Goal: Information Seeking & Learning: Learn about a topic

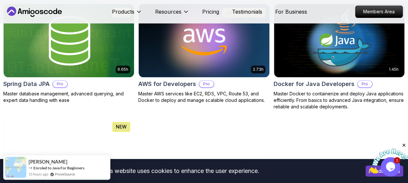
scroll to position [315, 0]
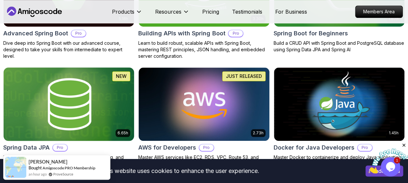
scroll to position [252, 0]
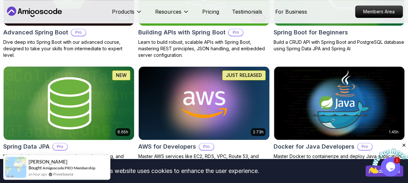
click at [75, 94] on img at bounding box center [68, 103] width 137 height 77
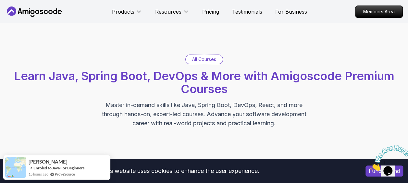
click at [201, 60] on p "All Courses" at bounding box center [204, 59] width 24 height 6
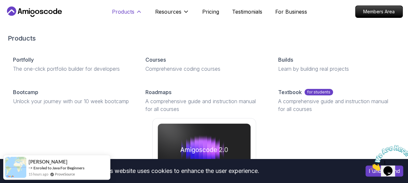
click at [134, 10] on p "Products" at bounding box center [123, 12] width 22 height 8
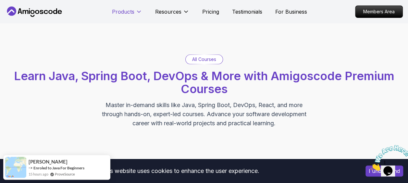
click at [134, 10] on p "Products" at bounding box center [123, 12] width 22 height 8
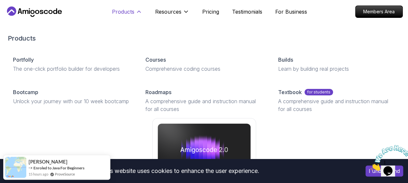
click at [138, 14] on icon at bounding box center [139, 11] width 6 height 6
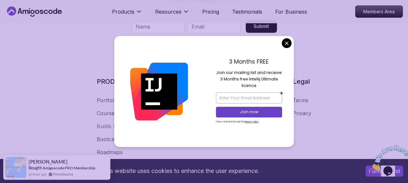
scroll to position [3258, 0]
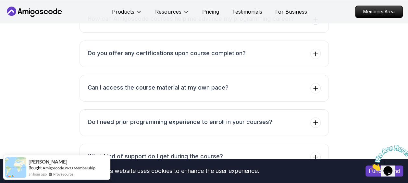
scroll to position [2802, 0]
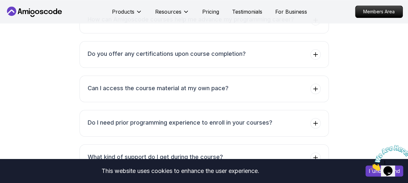
click at [370, 89] on div "FAQs Got Questions? We've Got Answers! See how our students are achieving their…" at bounding box center [203, 33] width 401 height 346
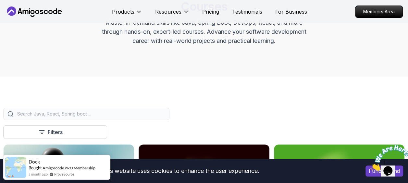
scroll to position [0, 0]
